Goal: Task Accomplishment & Management: Manage account settings

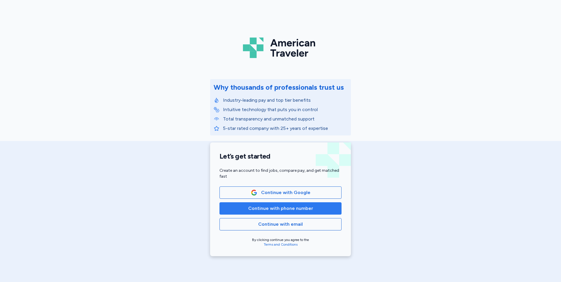
click at [272, 210] on span "Continue with phone number" at bounding box center [280, 208] width 65 height 7
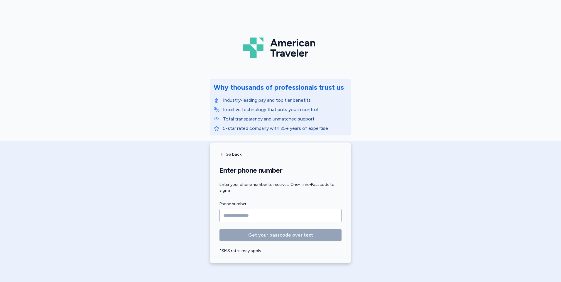
click at [272, 210] on input "Phone number" at bounding box center [280, 215] width 122 height 13
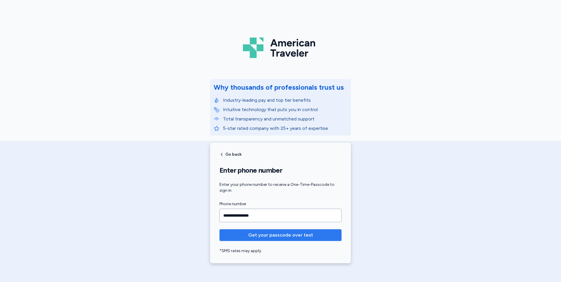
type input "**********"
click at [279, 238] on span "Get your passcode over text" at bounding box center [280, 235] width 65 height 7
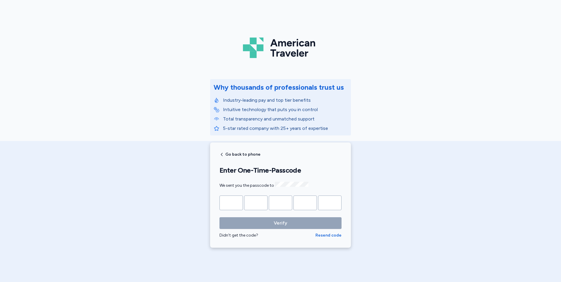
type input "*"
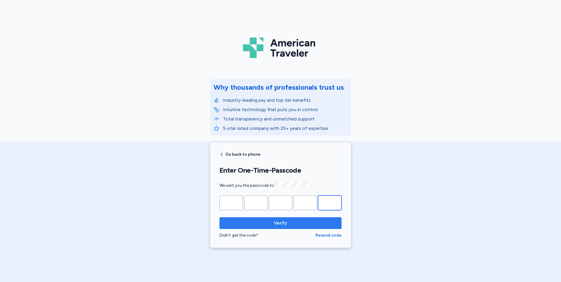
type input "*"
click at [284, 221] on span "Verify" at bounding box center [280, 223] width 13 height 7
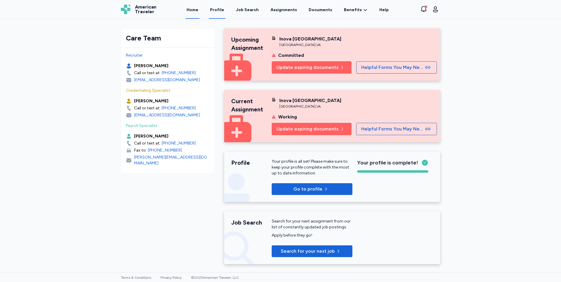
click at [221, 8] on link "Profile" at bounding box center [217, 10] width 16 height 18
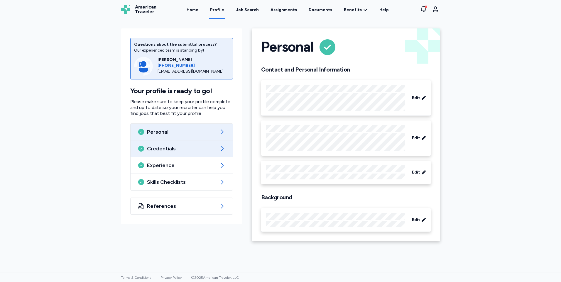
click at [171, 148] on span "Credentials" at bounding box center [181, 148] width 69 height 7
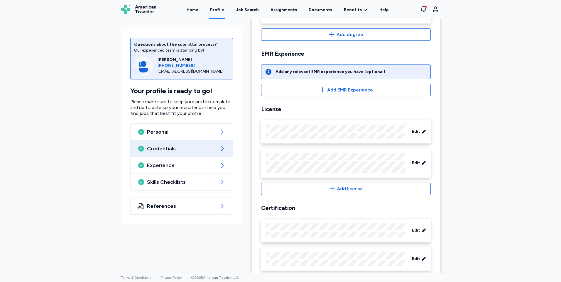
scroll to position [221, 0]
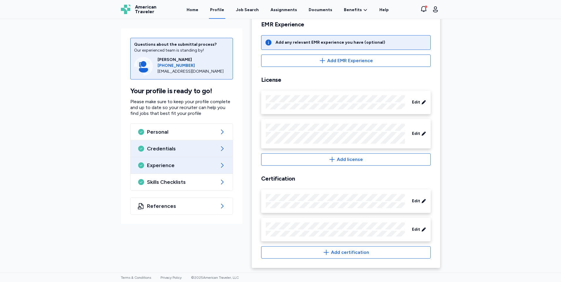
click at [169, 165] on span "Experience" at bounding box center [181, 165] width 69 height 7
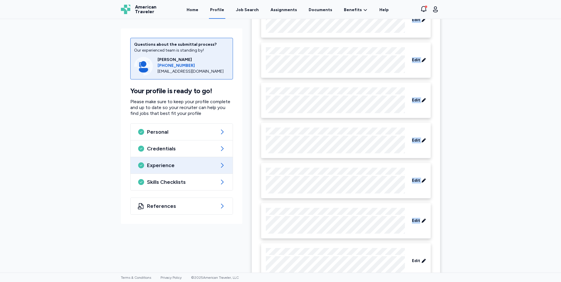
scroll to position [807, 0]
drag, startPoint x: 322, startPoint y: 156, endPoint x: 332, endPoint y: 82, distance: 75.5
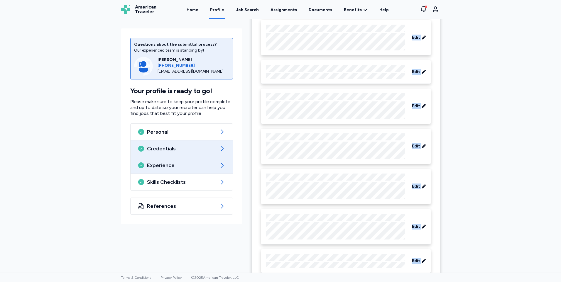
click at [152, 148] on span "Credentials" at bounding box center [181, 148] width 69 height 7
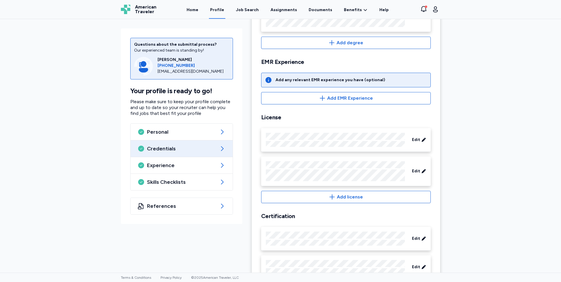
scroll to position [221, 0]
